Goal: Task Accomplishment & Management: Complete application form

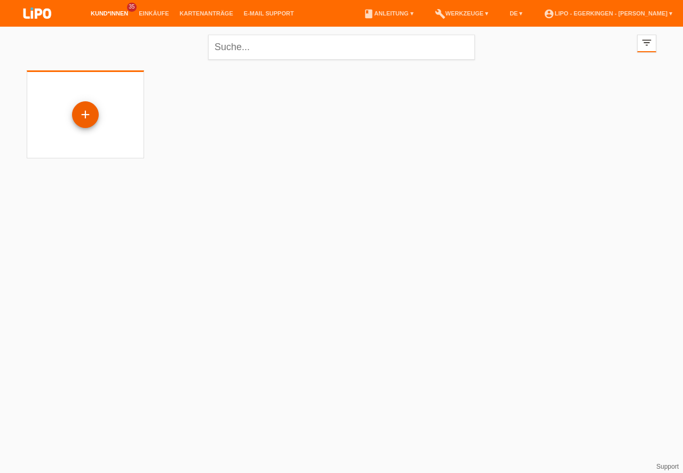
click at [87, 114] on div "+" at bounding box center [86, 115] width 26 height 18
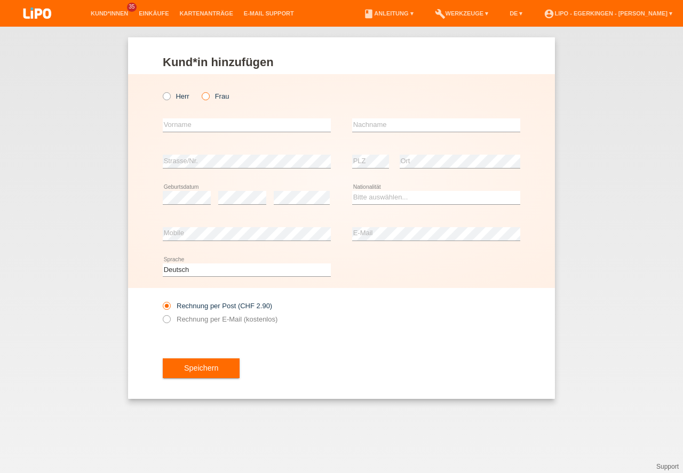
click at [200, 91] on icon at bounding box center [200, 91] width 0 height 0
click at [207, 98] on input "Frau" at bounding box center [205, 95] width 7 height 7
radio input "true"
click at [191, 129] on input "text" at bounding box center [247, 124] width 168 height 13
type input "sterkl"
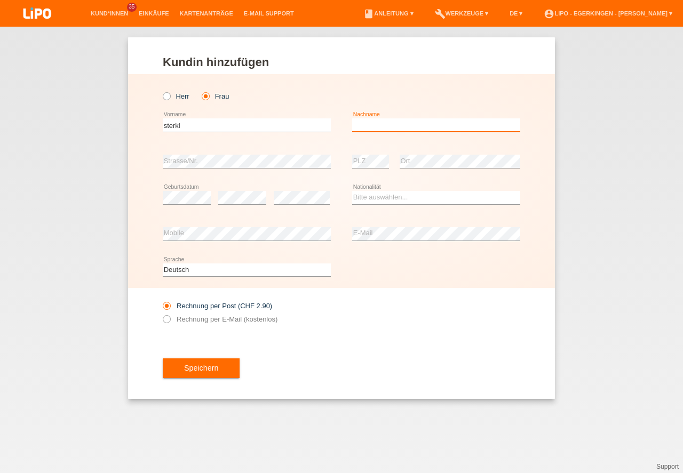
click at [385, 126] on input "text" at bounding box center [436, 124] width 168 height 13
type input "[PERSON_NAME]"
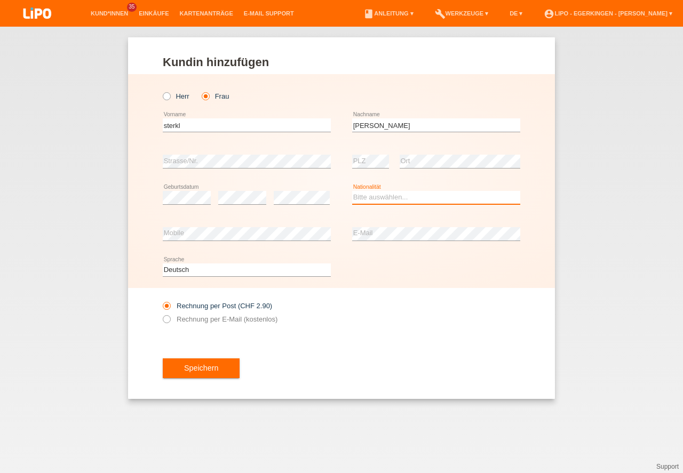
click at [368, 195] on select "Bitte auswählen... [GEOGRAPHIC_DATA] [GEOGRAPHIC_DATA] [GEOGRAPHIC_DATA] [GEOGR…" at bounding box center [436, 197] width 168 height 13
select select "AT"
click at [0, 0] on option "[GEOGRAPHIC_DATA]" at bounding box center [0, 0] width 0 height 0
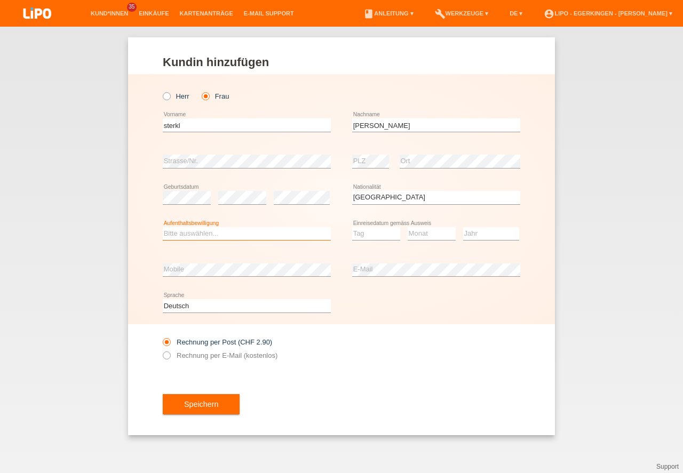
click at [179, 234] on select "Bitte auswählen... C B B - Flüchtlingsstatus Andere" at bounding box center [247, 233] width 168 height 13
select select "B"
click at [0, 0] on option "B" at bounding box center [0, 0] width 0 height 0
click at [367, 236] on select "Tag 01 02 03 04 05 06 07 08 09 10 11" at bounding box center [376, 233] width 48 height 13
click at [439, 234] on select "Monat 01 02 03 04 05 06 07 08 09 10 11" at bounding box center [431, 233] width 48 height 13
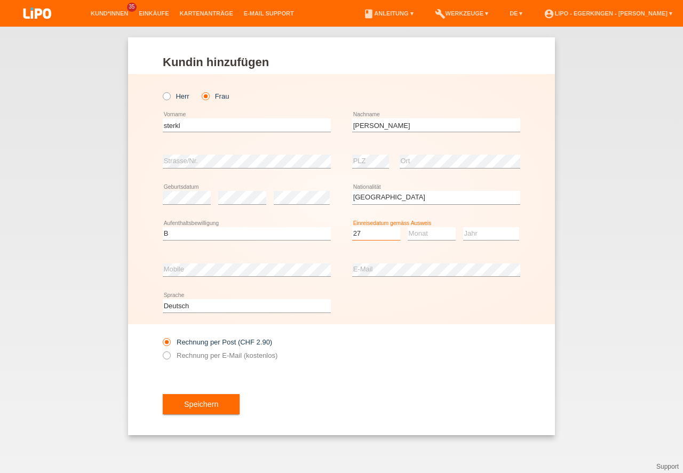
select select "27"
click at [430, 236] on select "Monat 01 02 03 04 05 06 07 08 09 10 11" at bounding box center [431, 233] width 48 height 13
click at [473, 236] on select "Jahr 2025 2024 2023 2022 2021 2020 2019 2018 2017 2016 2015 2014 2013 2012 2011…" at bounding box center [491, 233] width 56 height 13
select select "02"
click at [473, 236] on select "Jahr 2025 2024 2023 2022 2021 2020 2019 2018 2017 2016 2015 2014 2013 2012 2011…" at bounding box center [491, 233] width 56 height 13
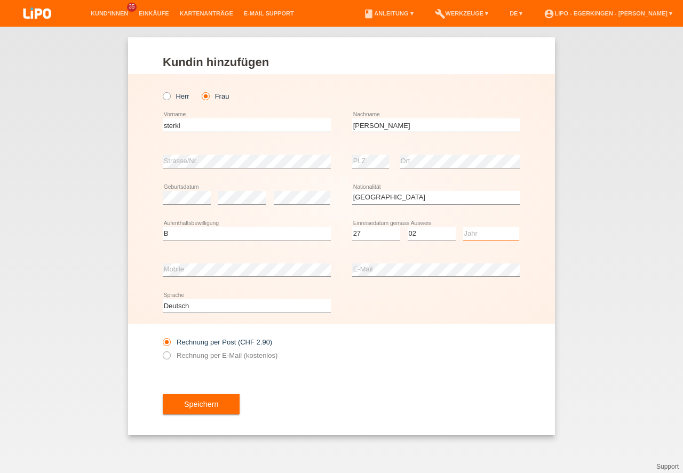
select select "2024"
click at [0, 0] on option "2024" at bounding box center [0, 0] width 0 height 0
click at [198, 403] on button "Speichern" at bounding box center [201, 404] width 77 height 20
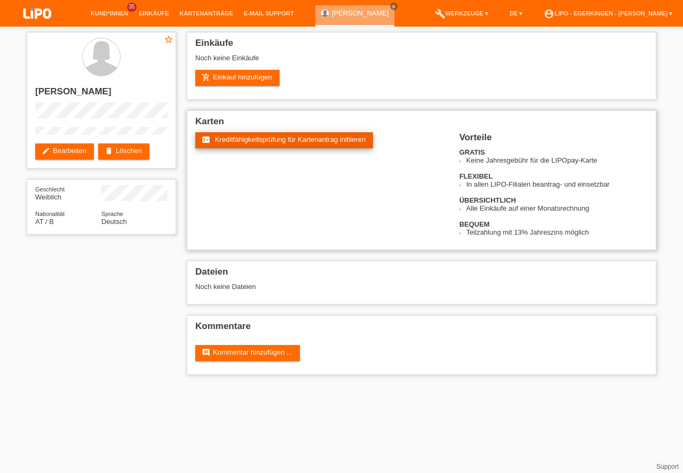
click at [251, 137] on span "Kreditfähigkeitsprüfung für Kartenantrag initiieren" at bounding box center [290, 139] width 151 height 8
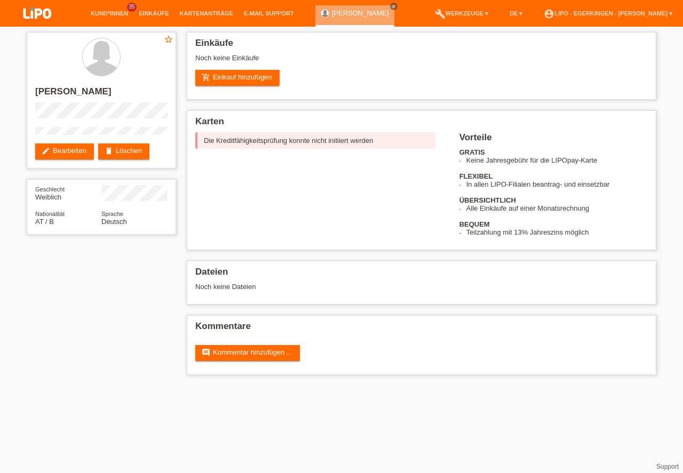
click at [39, 10] on img at bounding box center [37, 14] width 53 height 28
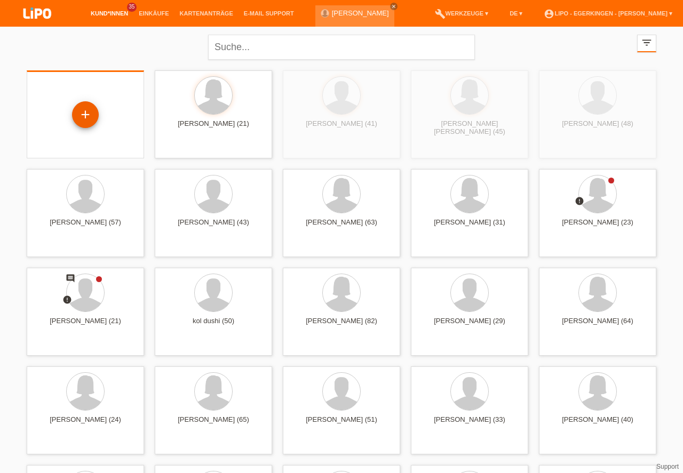
click at [89, 106] on div "+" at bounding box center [85, 114] width 27 height 27
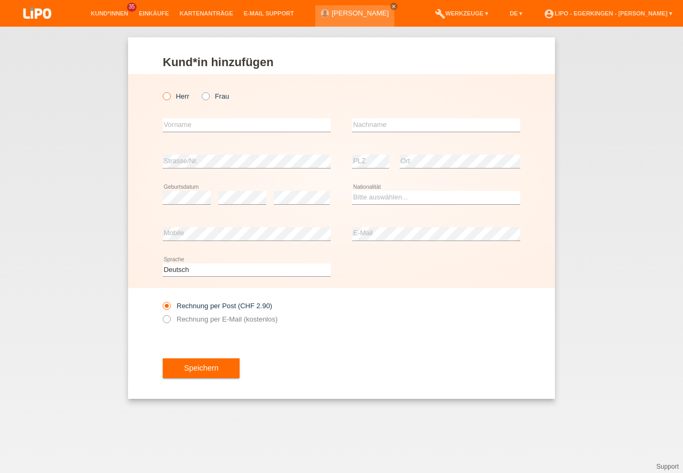
click at [161, 91] on icon at bounding box center [161, 91] width 0 height 0
click at [168, 98] on input "Herr" at bounding box center [166, 95] width 7 height 7
radio input "true"
click at [185, 124] on input "text" at bounding box center [247, 124] width 168 height 13
type input "Gautschin"
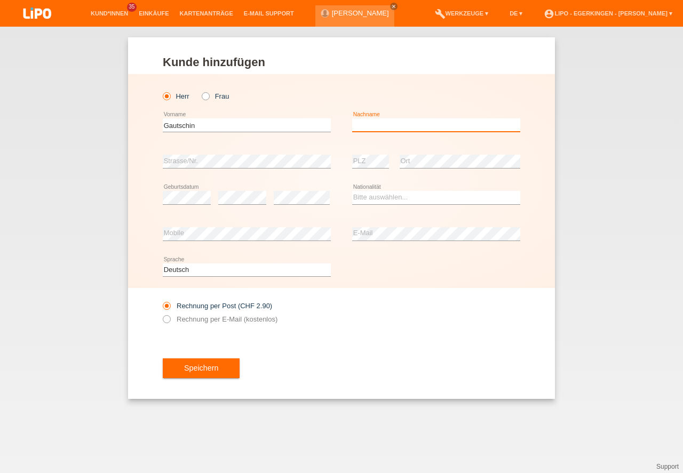
click at [365, 124] on input "text" at bounding box center [436, 124] width 168 height 13
type input "[PERSON_NAME]"
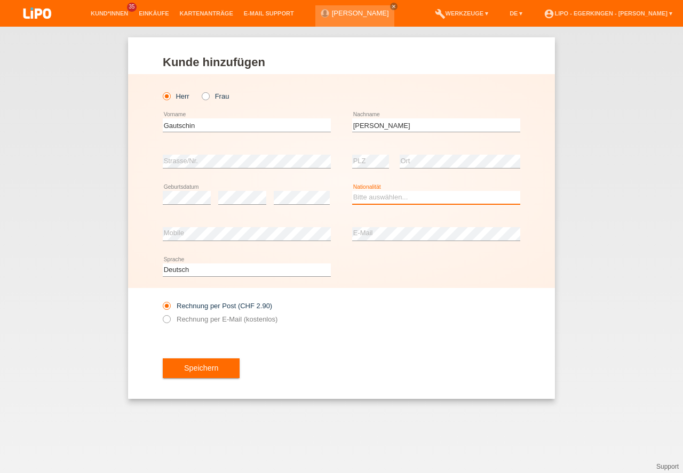
click at [362, 200] on select "Bitte auswählen... Schweiz Deutschland Liechtenstein Österreich ------------ Af…" at bounding box center [436, 197] width 168 height 13
select select "CH"
click at [0, 0] on option "Schweiz" at bounding box center [0, 0] width 0 height 0
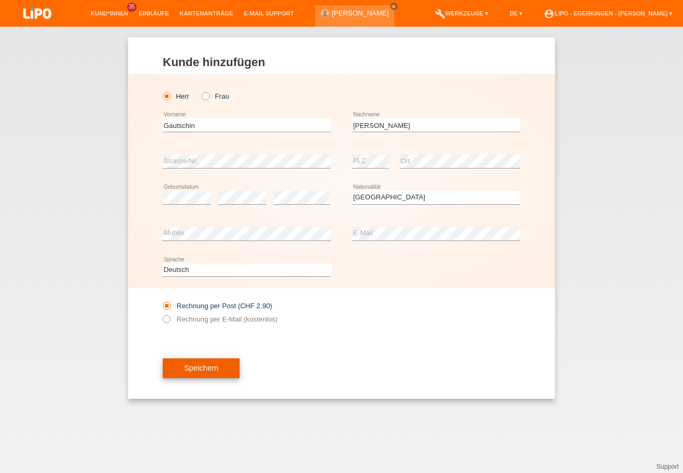
click at [202, 375] on button "Speichern" at bounding box center [201, 368] width 77 height 20
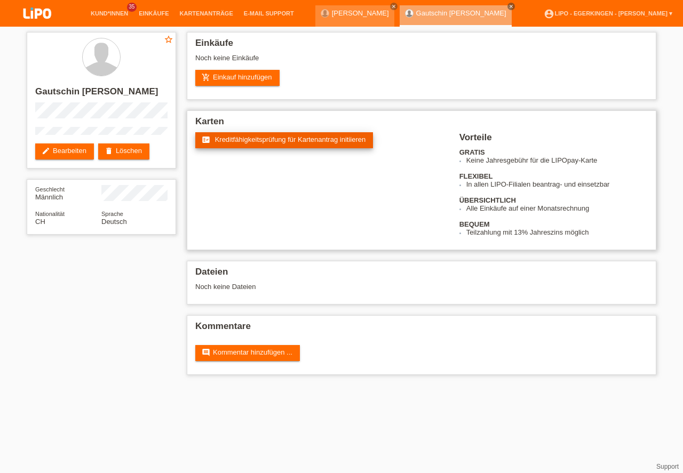
click at [257, 135] on span "Kreditfähigkeitsprüfung für Kartenantrag initiieren" at bounding box center [290, 139] width 151 height 8
